Goal: Information Seeking & Learning: Check status

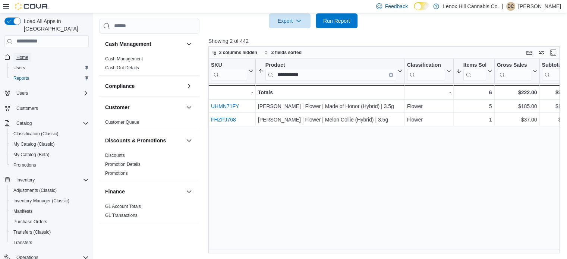
click at [27, 54] on span "Home" at bounding box center [22, 57] width 12 height 6
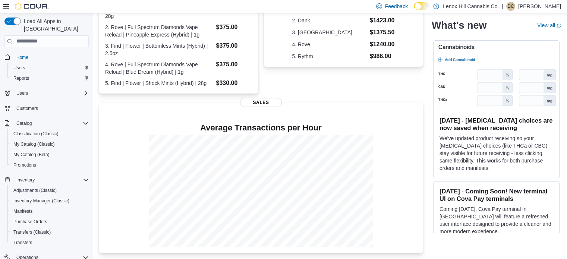
scroll to position [85, 0]
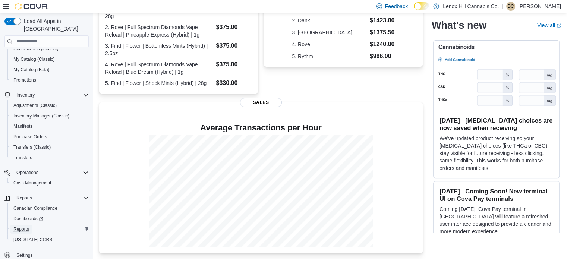
click at [21, 226] on span "Reports" at bounding box center [21, 229] width 16 height 6
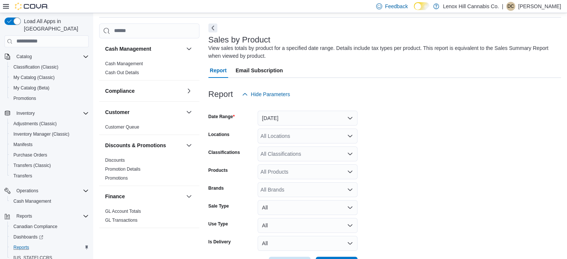
scroll to position [25, 0]
click at [267, 155] on div "All Classifications" at bounding box center [307, 154] width 100 height 15
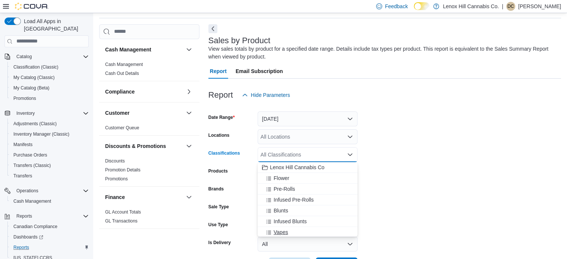
click at [275, 231] on span "Vapes" at bounding box center [280, 231] width 15 height 7
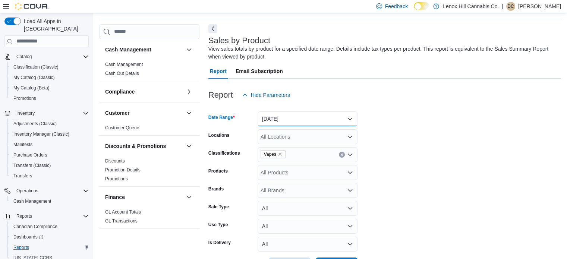
click at [336, 118] on button "Yesterday" at bounding box center [307, 118] width 100 height 15
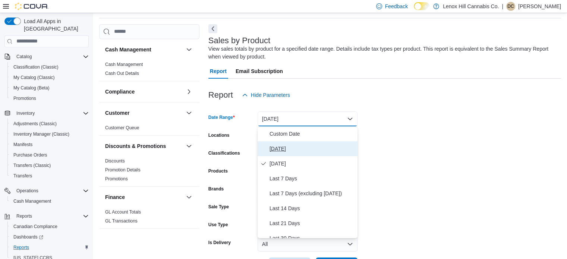
click at [313, 147] on span "Today" at bounding box center [311, 148] width 85 height 9
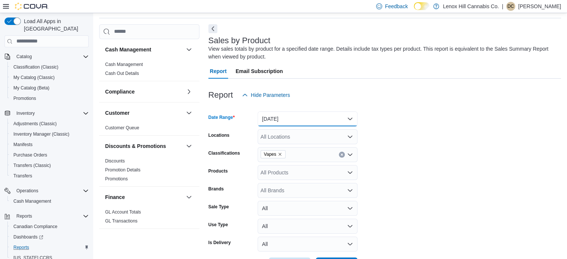
scroll to position [53, 0]
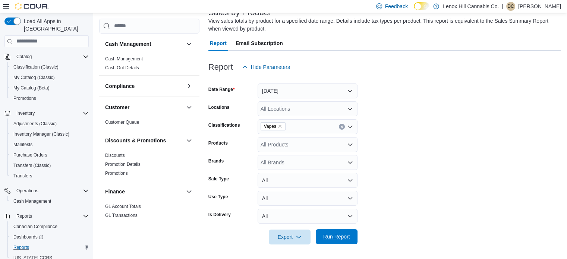
click at [340, 240] on span "Run Report" at bounding box center [336, 236] width 33 height 15
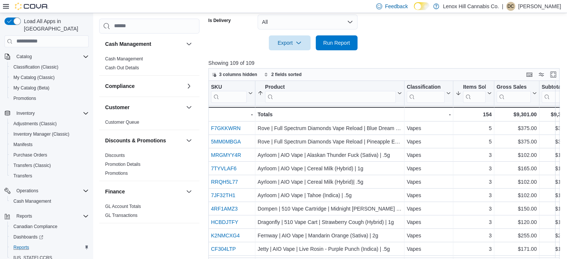
scroll to position [269, 0]
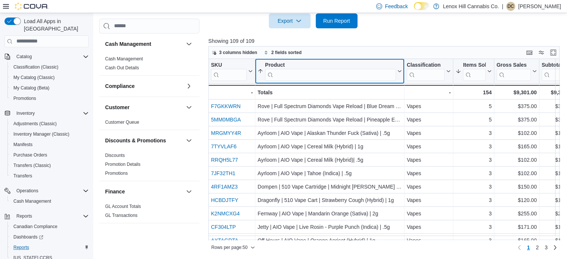
click at [319, 73] on input "search" at bounding box center [330, 75] width 131 height 12
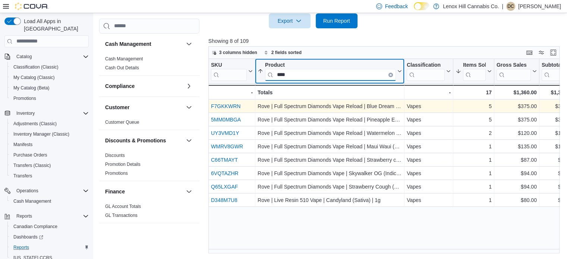
type input "****"
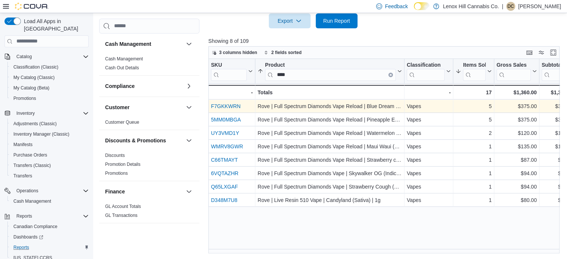
click at [227, 104] on link "F7GKKWRN" at bounding box center [225, 106] width 29 height 6
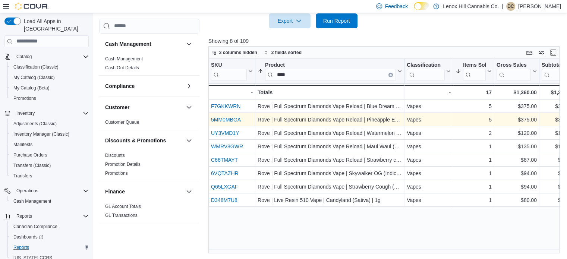
click at [214, 119] on link "5MM0MBGA" at bounding box center [226, 120] width 30 height 6
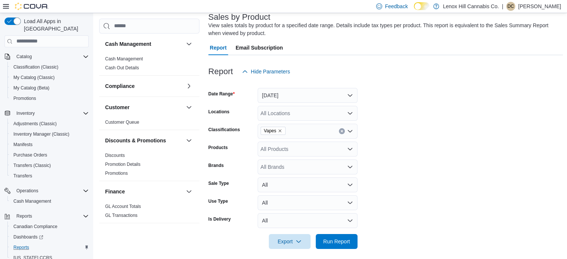
scroll to position [46, 0]
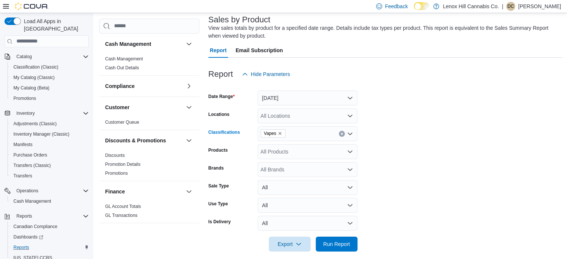
click at [278, 133] on icon "Remove Vapes from selection in this group" at bounding box center [280, 133] width 4 height 4
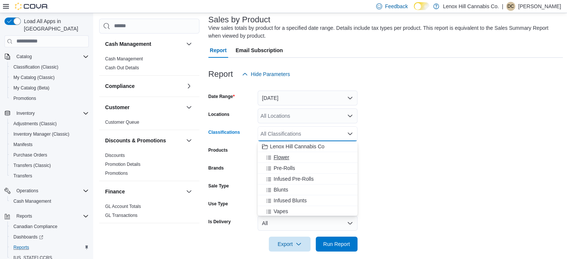
click at [276, 154] on span "Flower" at bounding box center [281, 156] width 16 height 7
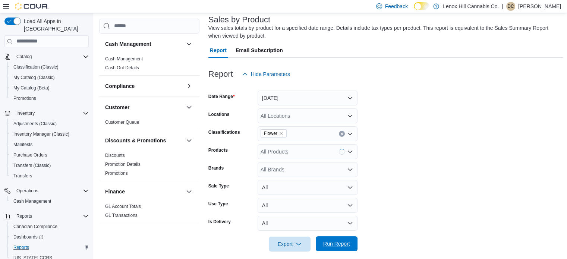
click at [332, 242] on span "Run Report" at bounding box center [336, 243] width 27 height 7
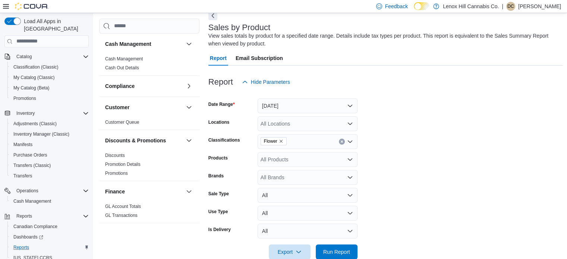
scroll to position [34, 0]
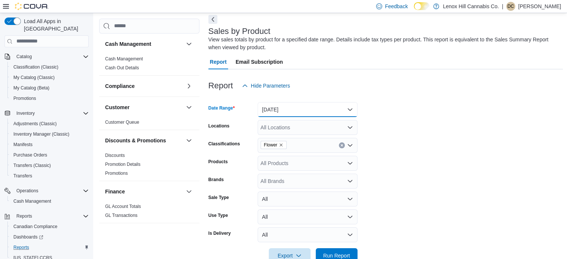
click at [283, 106] on button "Today" at bounding box center [307, 109] width 100 height 15
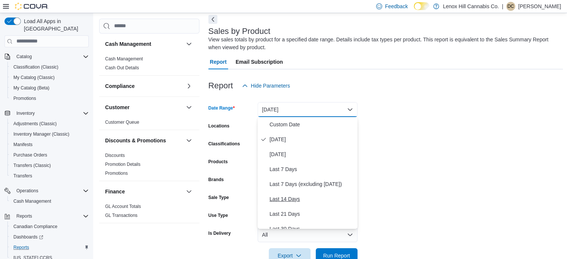
scroll to position [12, 0]
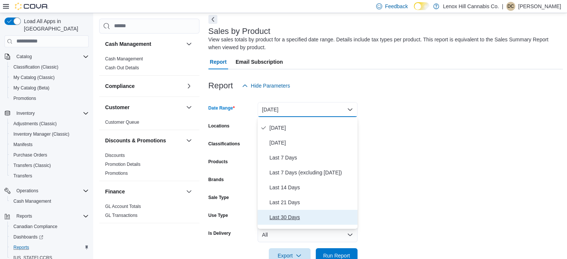
click at [274, 213] on span "Last 30 Days" at bounding box center [311, 217] width 85 height 9
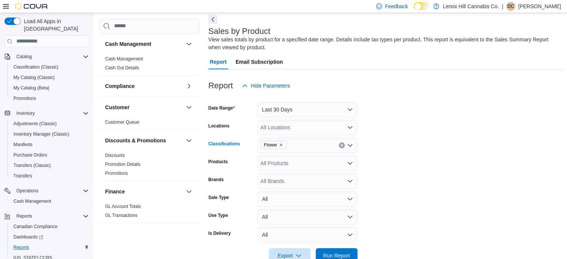
click at [280, 145] on icon "Remove Flower from selection in this group" at bounding box center [281, 145] width 4 height 4
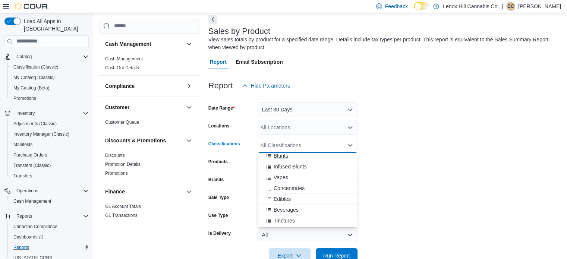
scroll to position [47, 0]
click at [275, 197] on span "Edibles" at bounding box center [281, 197] width 17 height 7
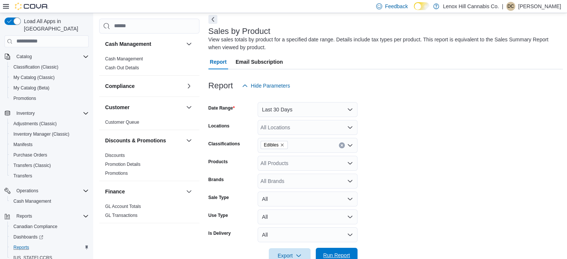
click at [339, 253] on span "Run Report" at bounding box center [336, 254] width 27 height 7
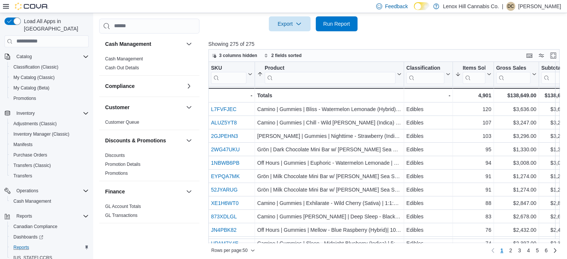
scroll to position [267, 0]
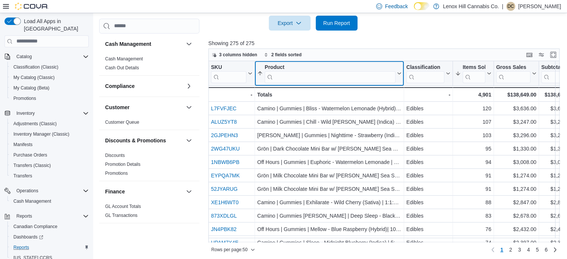
click at [317, 73] on input "search" at bounding box center [329, 77] width 131 height 12
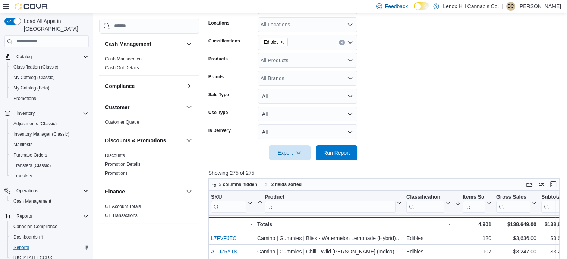
scroll to position [196, 0]
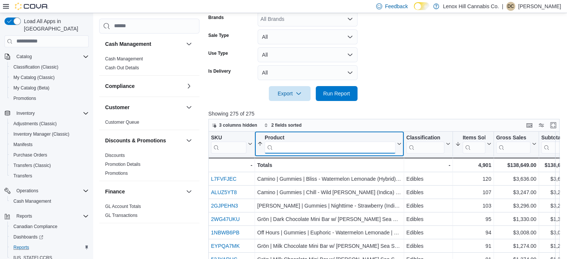
click at [303, 149] on input "search" at bounding box center [329, 147] width 131 height 12
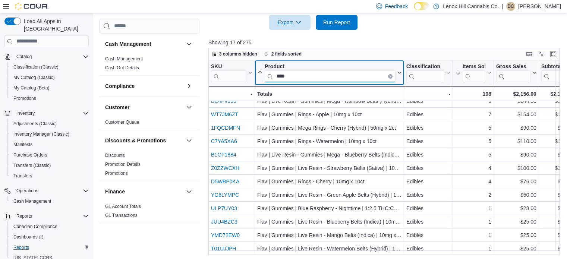
scroll to position [269, 0]
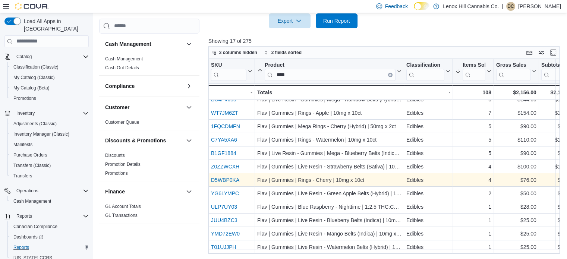
click at [231, 177] on link "D5WBP0KA" at bounding box center [225, 180] width 28 height 6
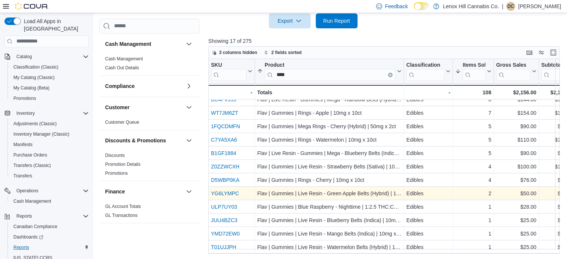
click at [228, 190] on link "YG6LYMPC" at bounding box center [225, 193] width 28 height 6
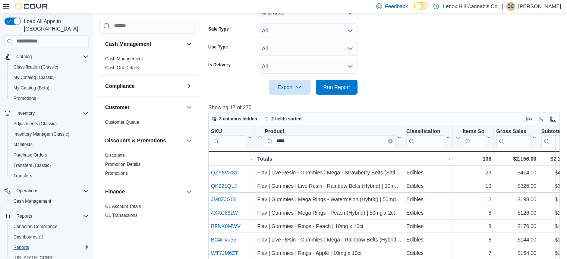
scroll to position [203, 0]
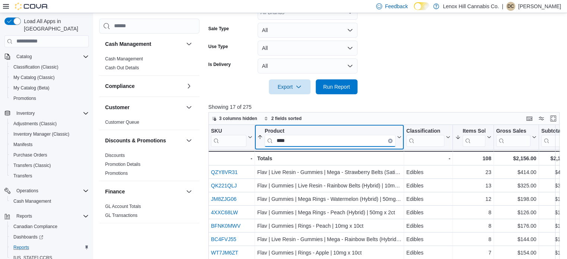
click at [292, 143] on input "****" at bounding box center [329, 140] width 131 height 12
type input "*"
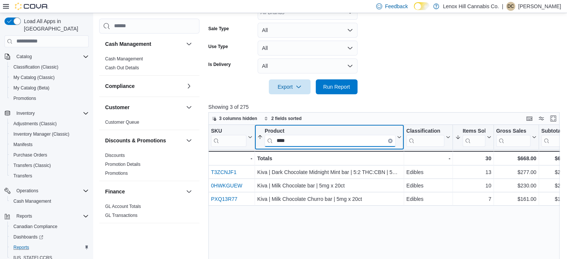
type input "****"
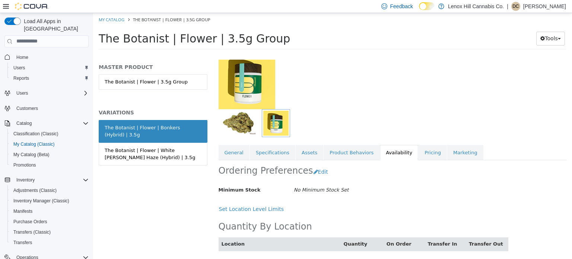
scroll to position [51, 0]
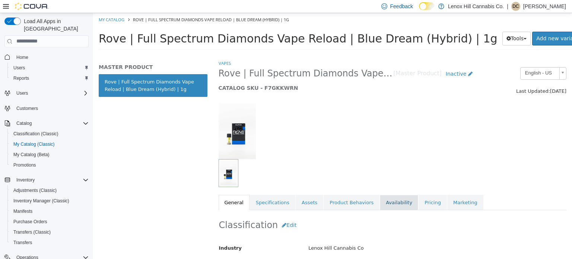
click at [380, 199] on link "Availability" at bounding box center [399, 202] width 38 height 16
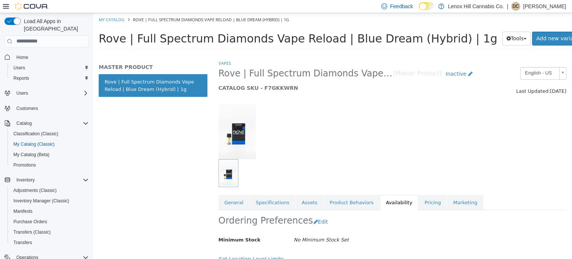
scroll to position [69, 0]
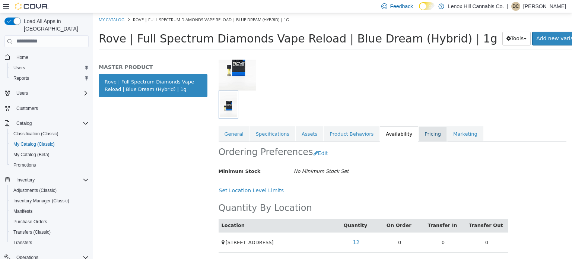
click at [419, 135] on link "Pricing" at bounding box center [433, 134] width 28 height 16
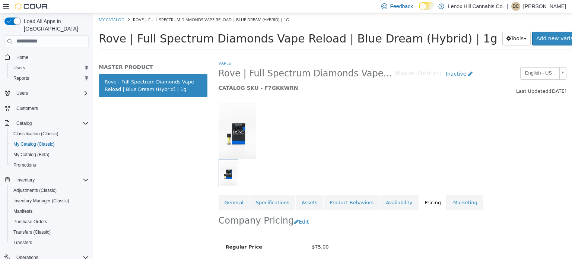
scroll to position [80, 0]
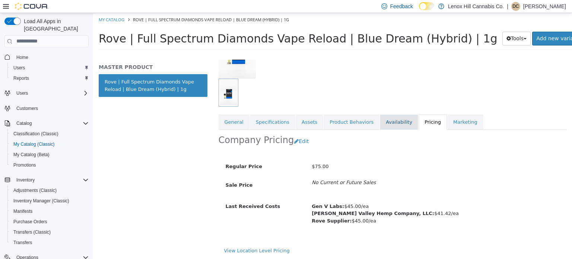
click at [380, 117] on link "Availability" at bounding box center [399, 122] width 38 height 16
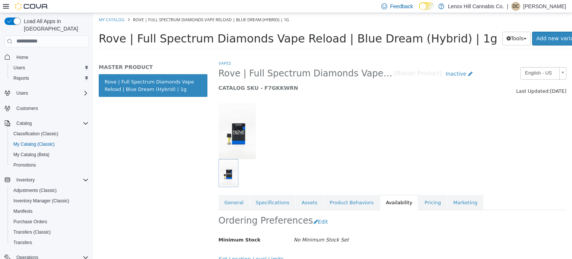
scroll to position [69, 0]
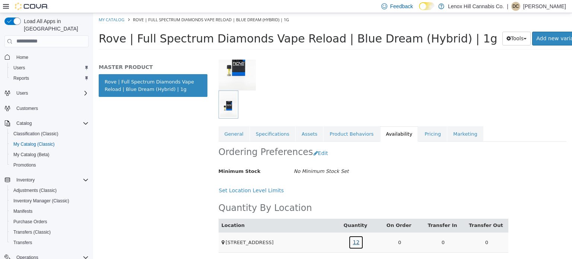
click at [352, 240] on link "12" at bounding box center [356, 242] width 15 height 14
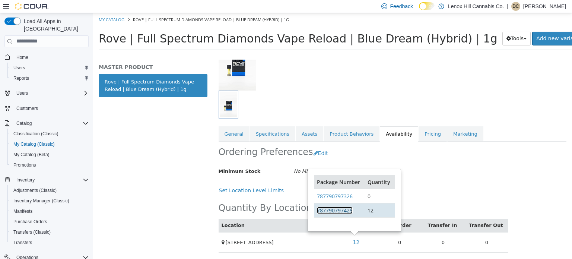
click at [334, 209] on link "787790797425" at bounding box center [335, 209] width 36 height 7
click at [419, 134] on link "Pricing" at bounding box center [433, 134] width 28 height 16
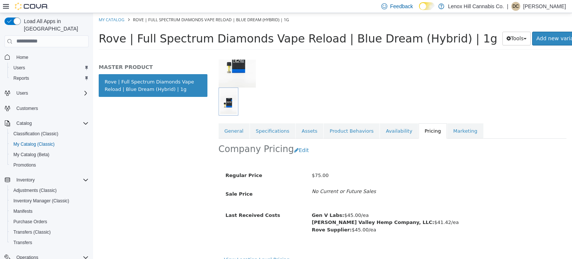
scroll to position [80, 0]
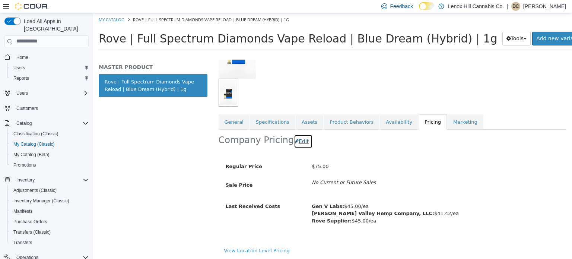
click at [294, 141] on button "Edit" at bounding box center [303, 141] width 19 height 14
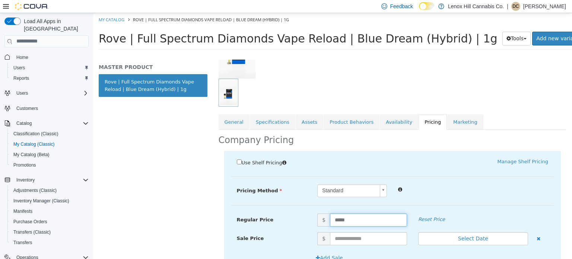
click at [337, 217] on input "*****" at bounding box center [368, 219] width 77 height 13
type input "*****"
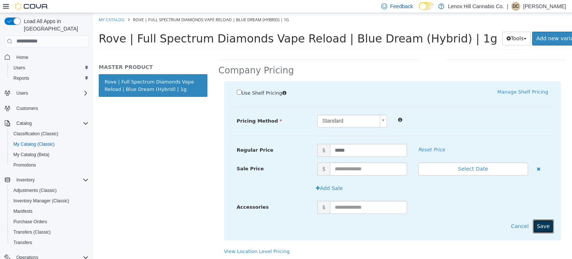
click at [538, 225] on button "Save" at bounding box center [543, 226] width 21 height 14
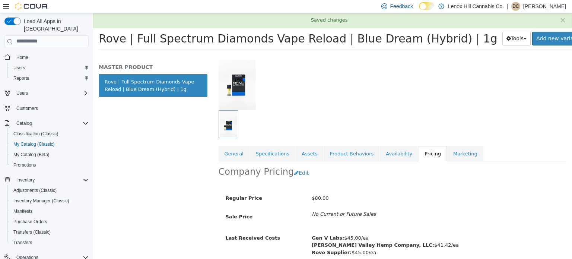
scroll to position [80, 0]
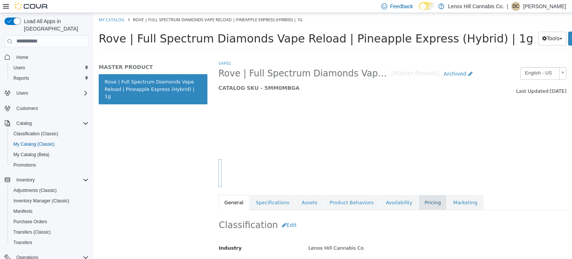
click at [419, 204] on link "Pricing" at bounding box center [433, 202] width 28 height 16
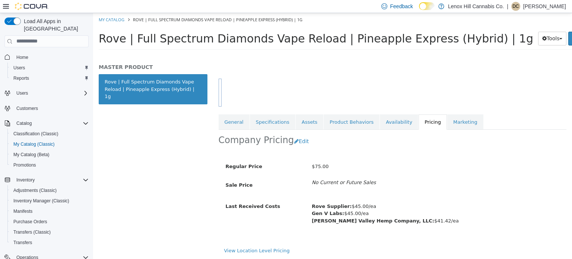
scroll to position [80, 0]
click at [380, 125] on link "Availability" at bounding box center [399, 122] width 38 height 16
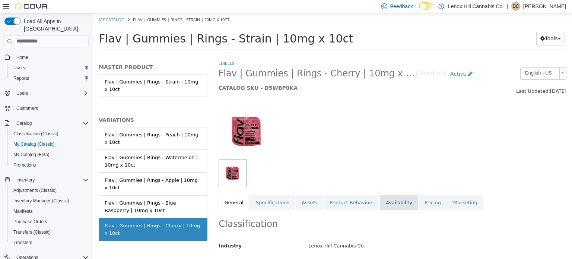
click at [380, 202] on link "Availability" at bounding box center [399, 202] width 38 height 16
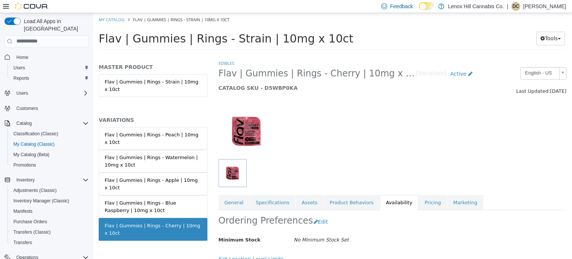
scroll to position [69, 0]
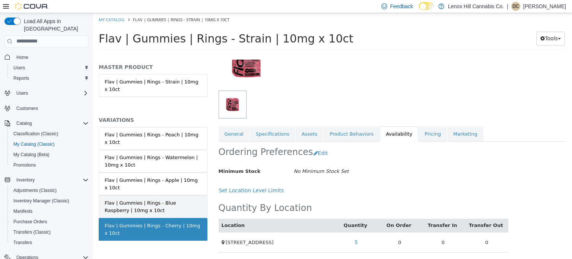
click at [185, 199] on div "Flav | Gummies | Rings - Blue Raspberry | 10mg x 10ct" at bounding box center [153, 206] width 97 height 15
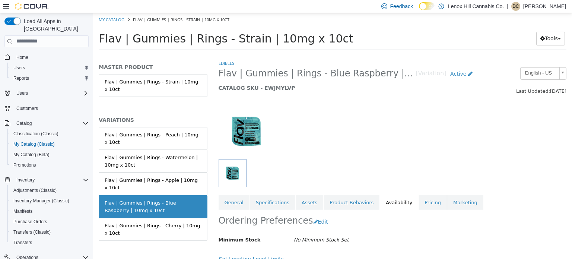
scroll to position [69, 0]
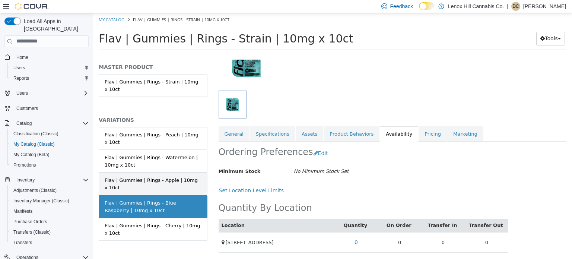
click at [187, 176] on div "Flav | Gummies | Rings - Apple | 10mg x 10ct" at bounding box center [153, 183] width 97 height 15
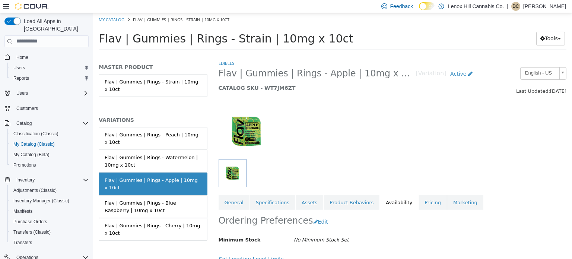
scroll to position [69, 0]
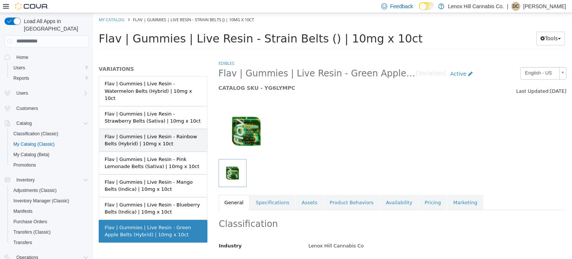
scroll to position [42, 0]
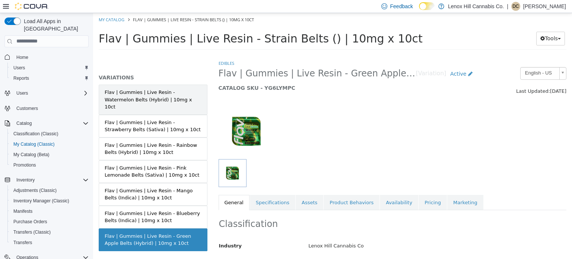
click at [167, 94] on div "Flav | Gummies | Live Resin - Watermelon Belts (Hybrid) | 10mg x 10ct" at bounding box center [153, 99] width 97 height 22
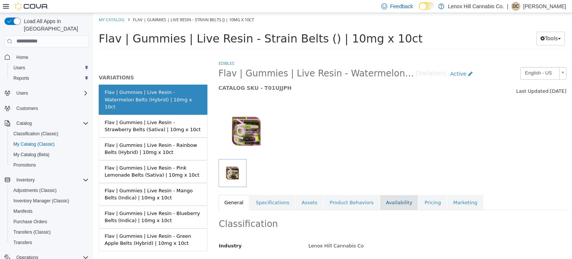
click at [381, 202] on link "Availability" at bounding box center [399, 202] width 38 height 16
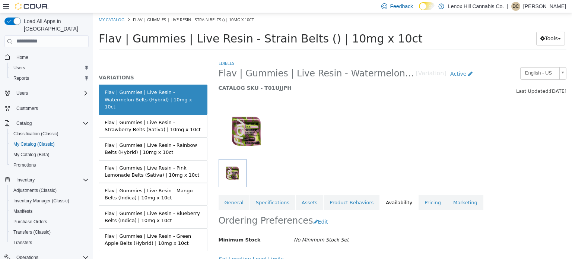
scroll to position [69, 0]
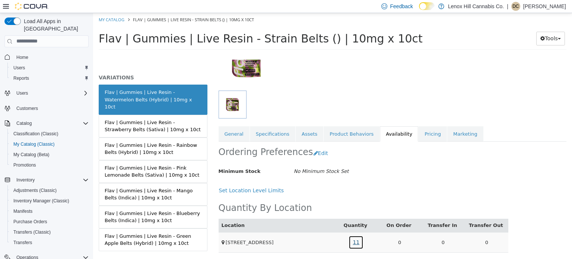
click at [353, 237] on link "11" at bounding box center [356, 242] width 15 height 14
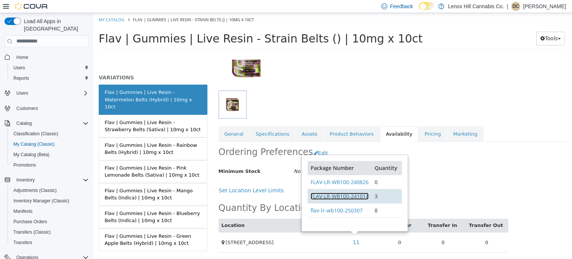
click at [351, 192] on link "FLAV-LR-WB100-241014" at bounding box center [340, 195] width 58 height 7
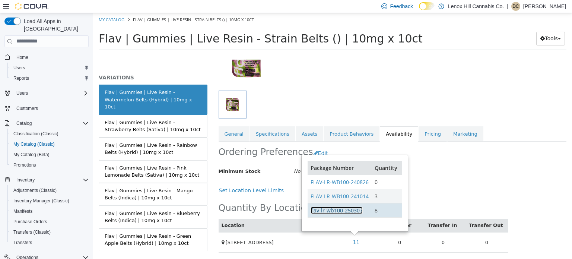
click at [319, 210] on link "flav-lr-wb100-250307" at bounding box center [337, 209] width 52 height 7
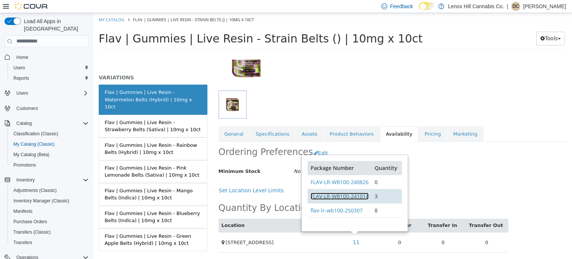
click at [322, 196] on link "FLAV-LR-WB100-241014" at bounding box center [340, 195] width 58 height 7
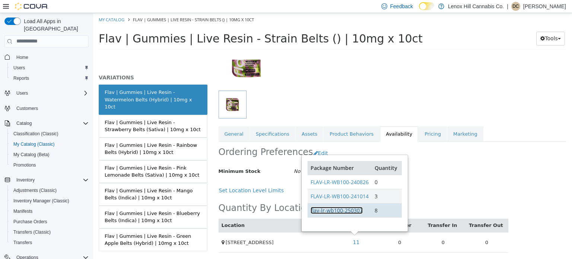
click at [322, 210] on link "flav-lr-wb100-250307" at bounding box center [337, 209] width 52 height 7
click at [314, 206] on link "flav-lr-wb100-250307" at bounding box center [337, 209] width 52 height 7
